Goal: Information Seeking & Learning: Learn about a topic

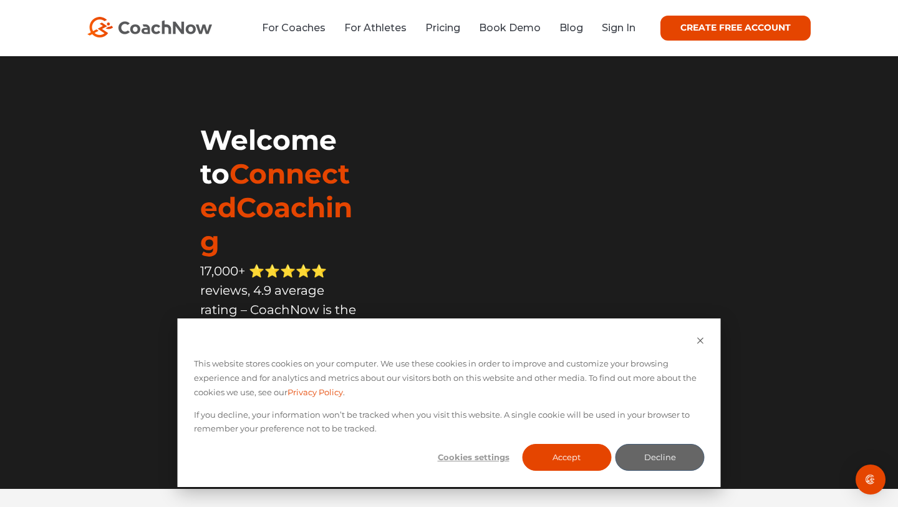
scroll to position [32, 0]
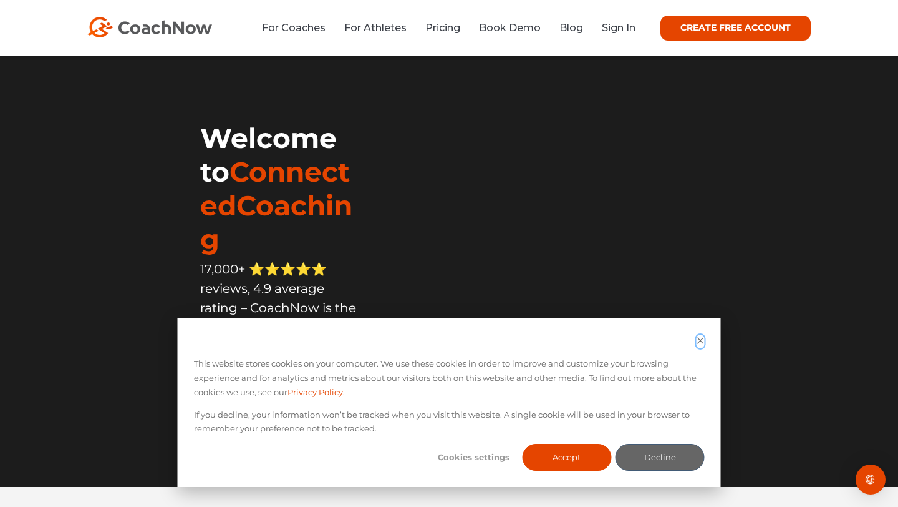
click at [701, 339] on icon "Dismiss cookie banner" at bounding box center [701, 340] width 8 height 8
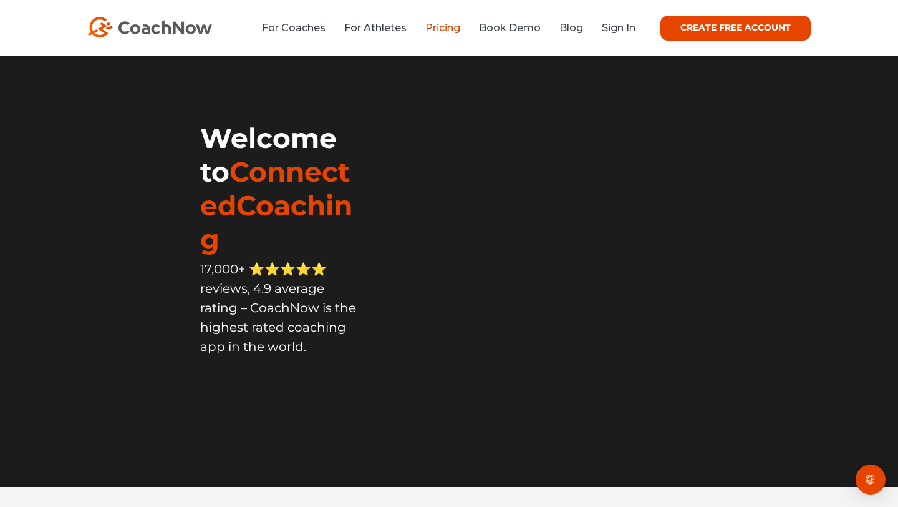
click at [435, 28] on link "Pricing" at bounding box center [443, 28] width 35 height 12
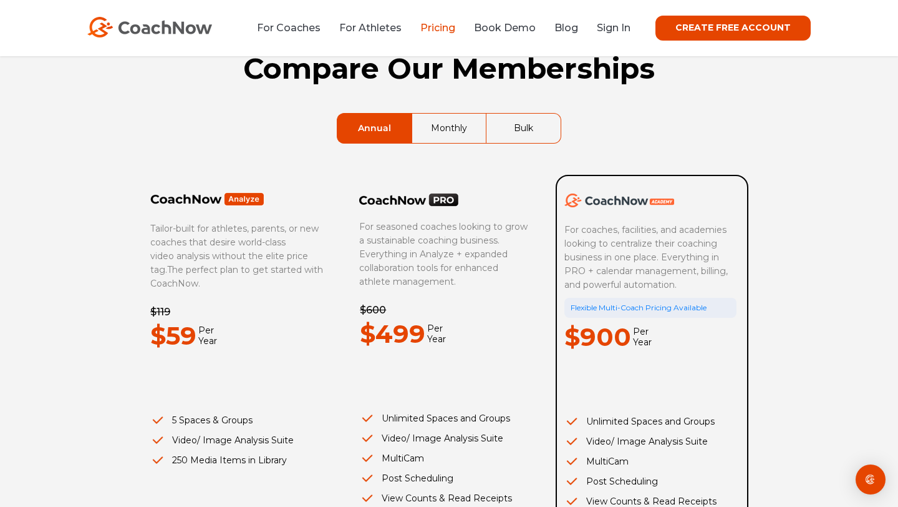
scroll to position [64, 0]
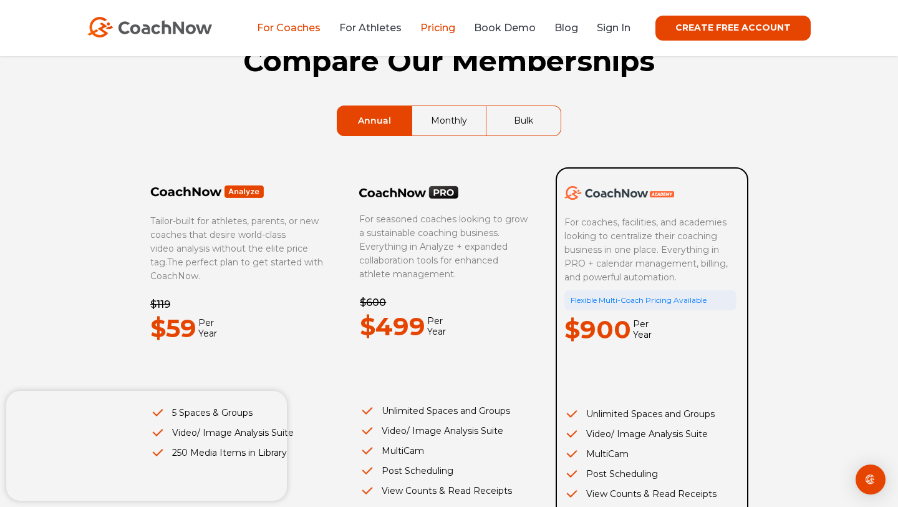
click at [286, 25] on link "For Coaches" at bounding box center [289, 28] width 64 height 12
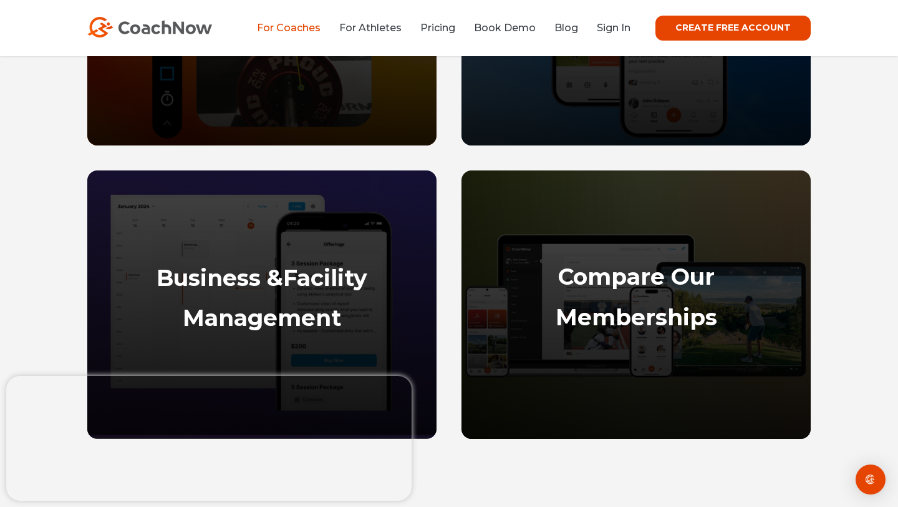
scroll to position [827, 0]
